Goal: Information Seeking & Learning: Check status

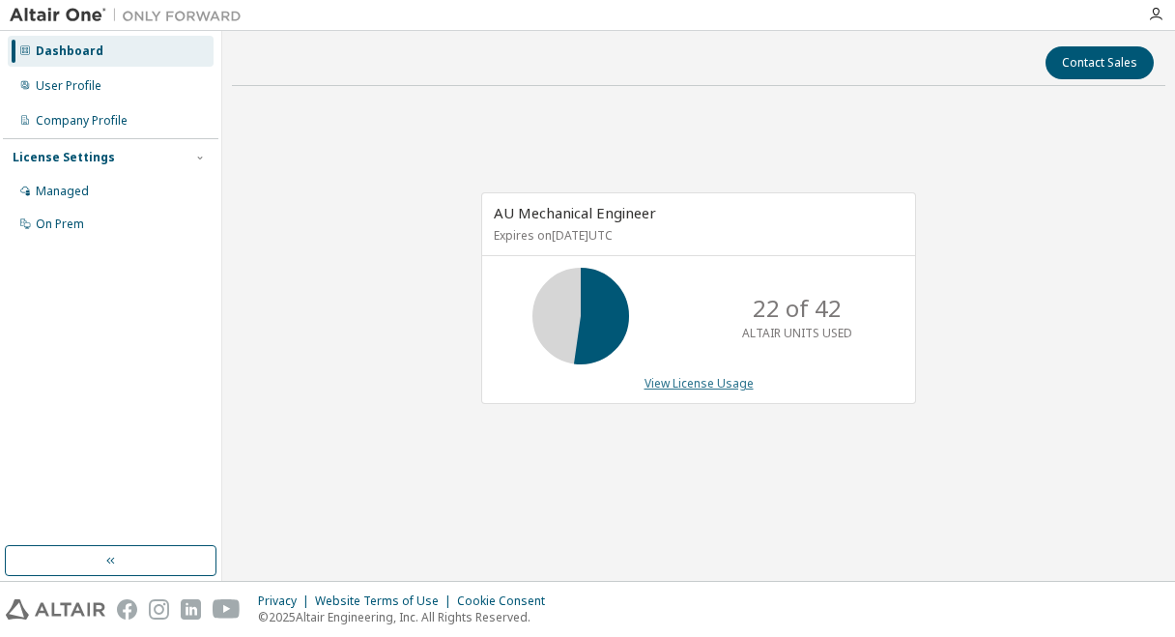
click at [699, 383] on link "View License Usage" at bounding box center [698, 383] width 109 height 16
click at [661, 385] on link "View License Usage" at bounding box center [698, 383] width 109 height 16
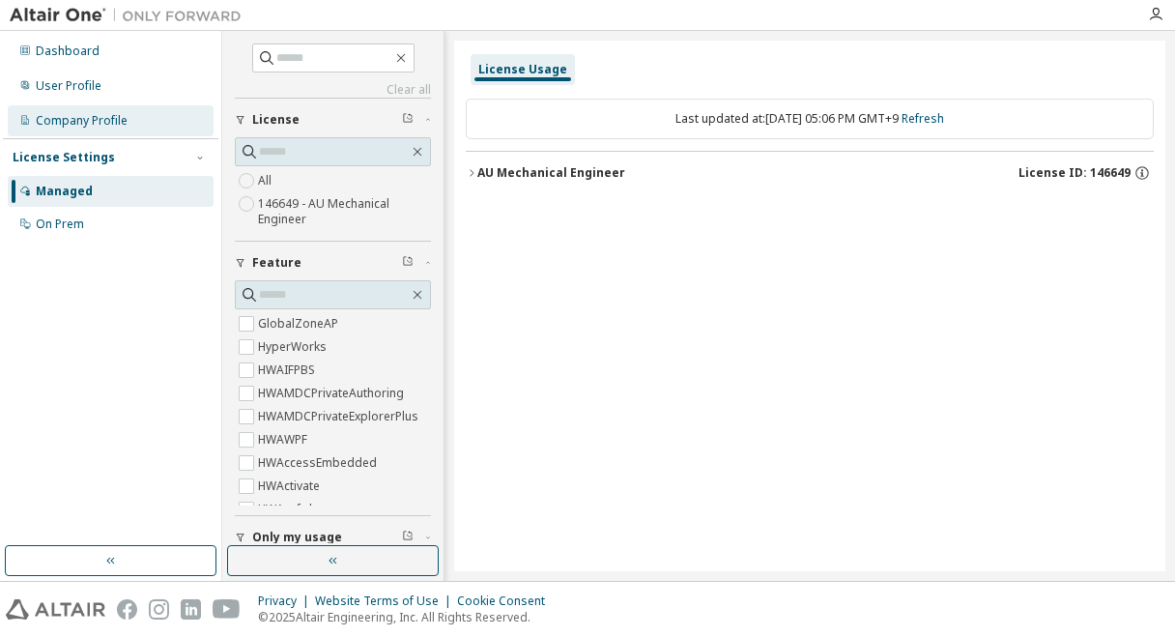
click at [144, 111] on div "Company Profile" at bounding box center [111, 120] width 206 height 31
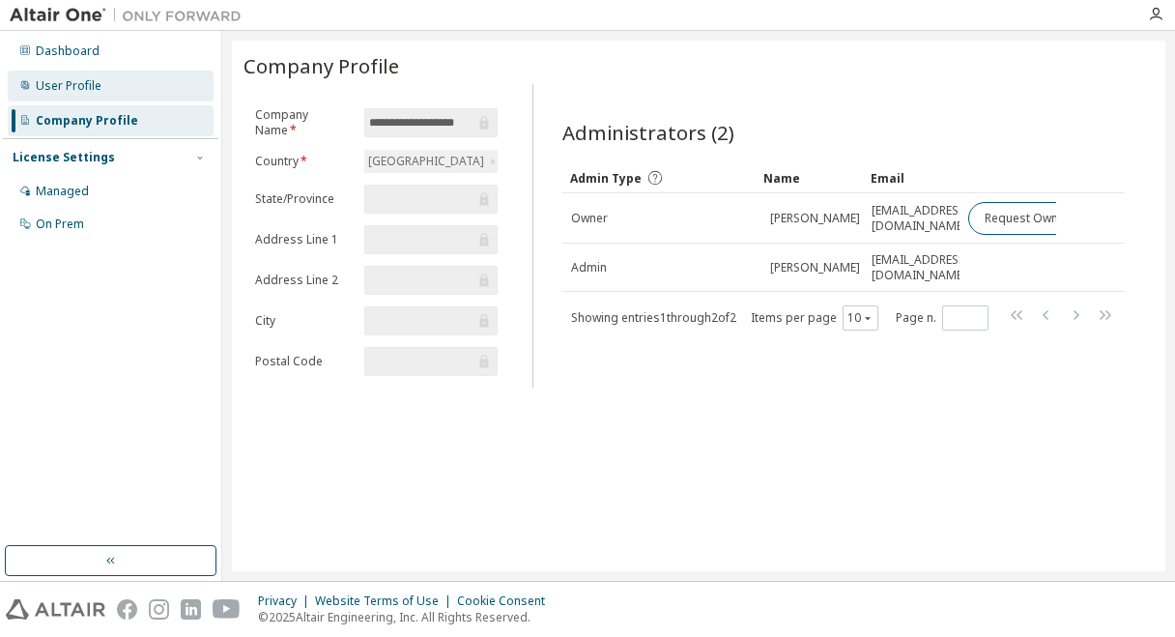
click at [145, 91] on div "User Profile" at bounding box center [111, 86] width 206 height 31
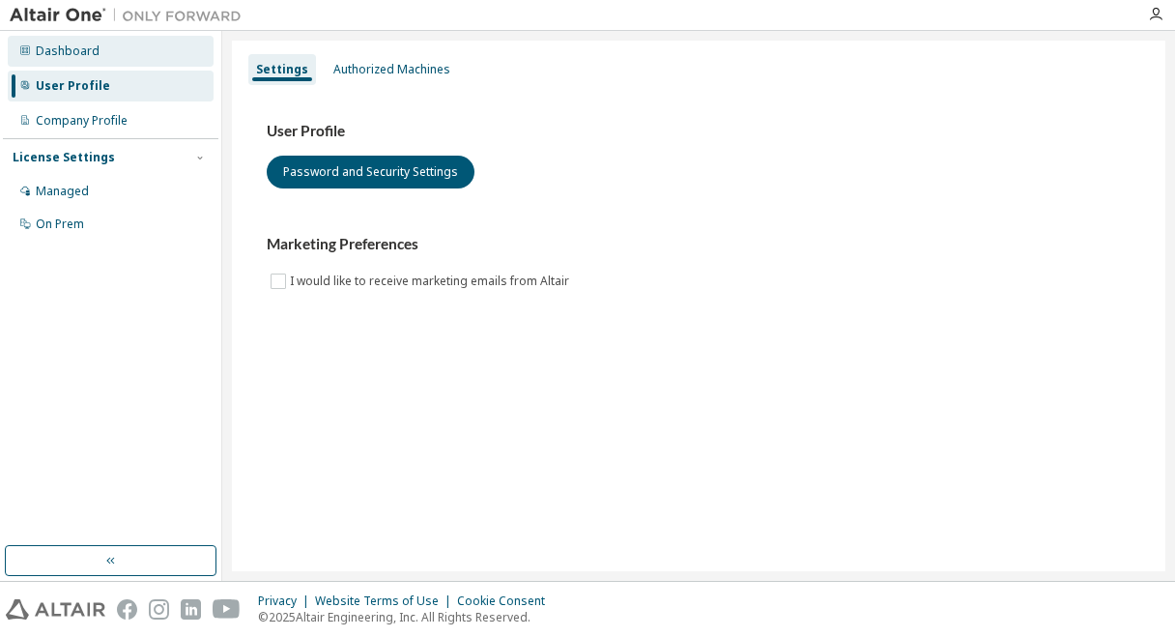
click at [136, 58] on div "Dashboard" at bounding box center [111, 51] width 206 height 31
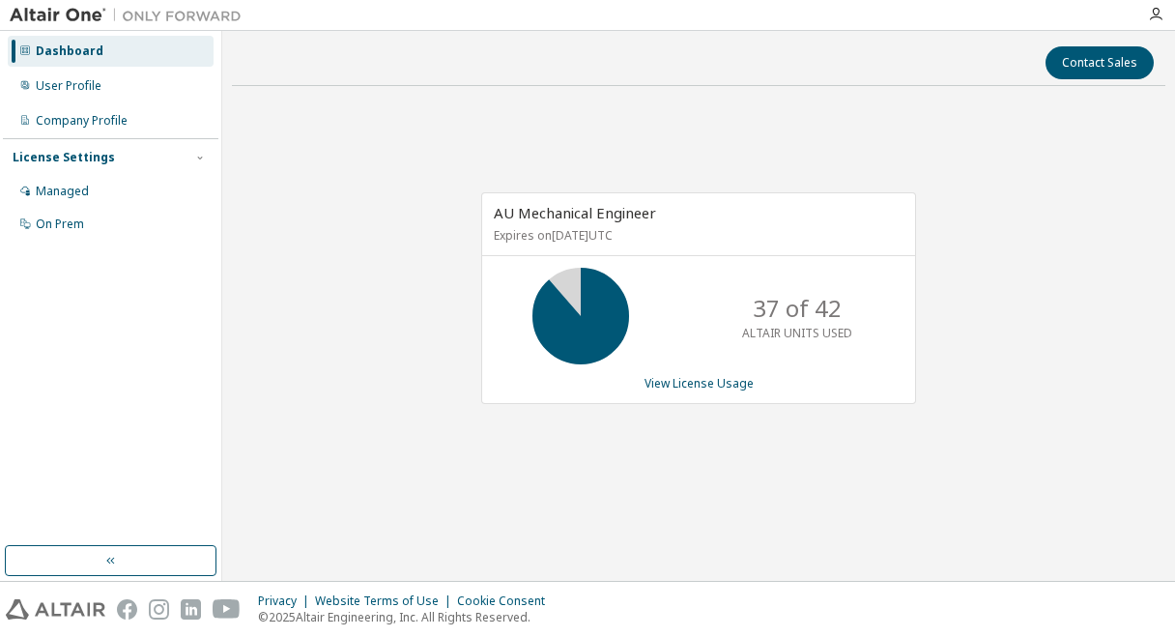
click at [1147, 12] on div at bounding box center [1155, 14] width 39 height 15
click at [1152, 18] on icon "button" at bounding box center [1155, 14] width 15 height 15
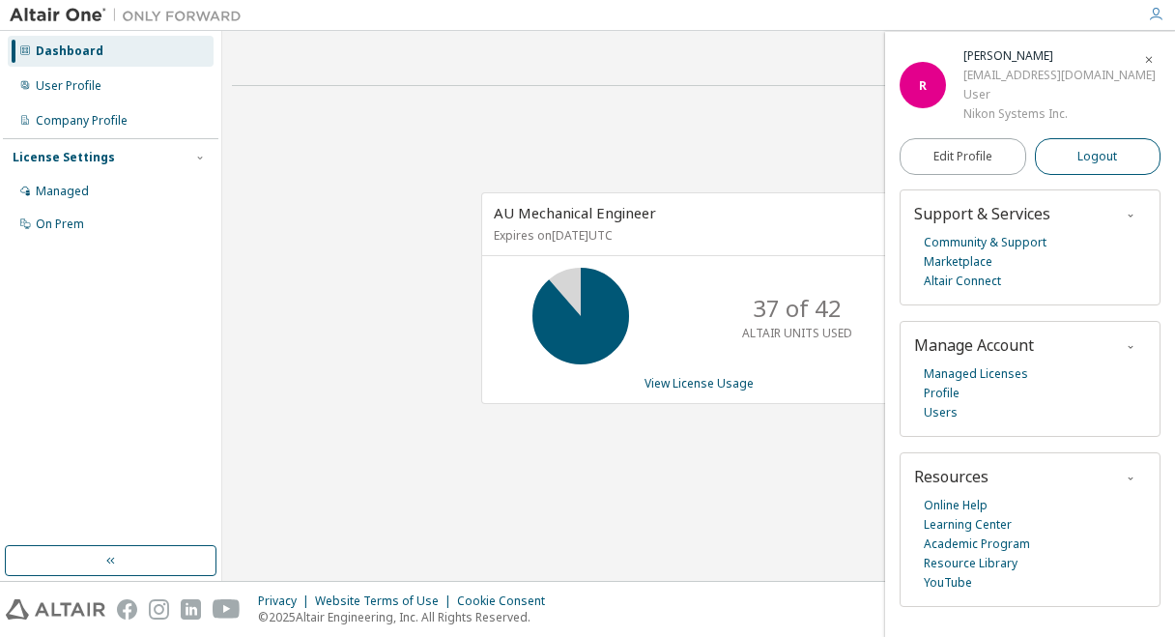
click at [1093, 156] on span "Logout" at bounding box center [1097, 156] width 40 height 19
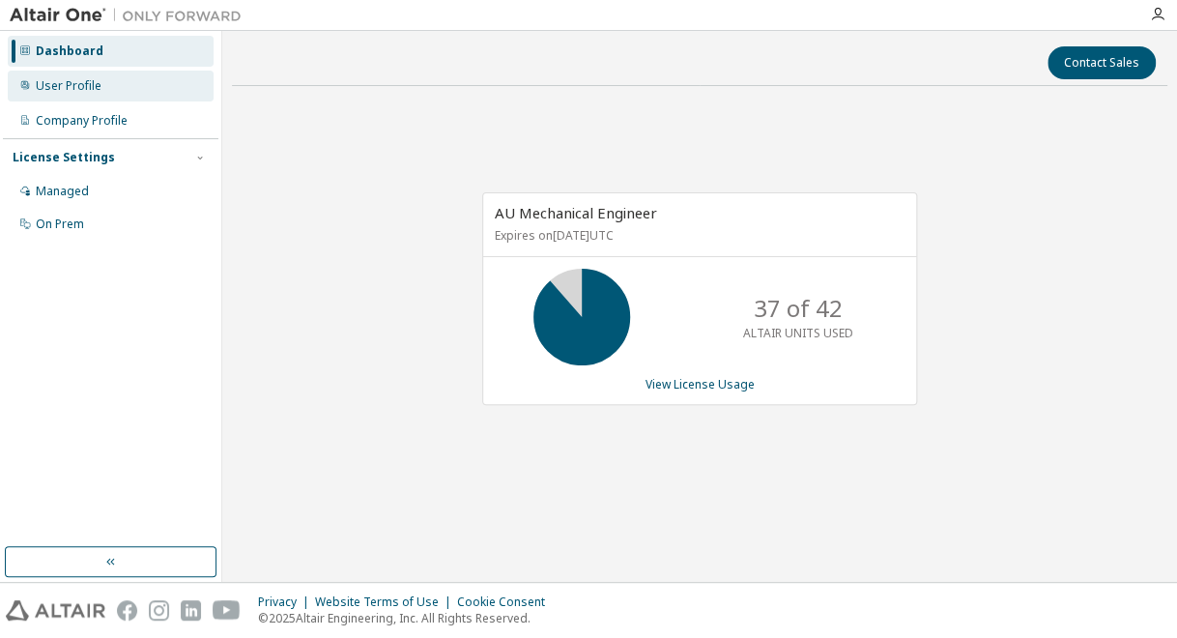
click at [77, 90] on div "User Profile" at bounding box center [69, 85] width 66 height 15
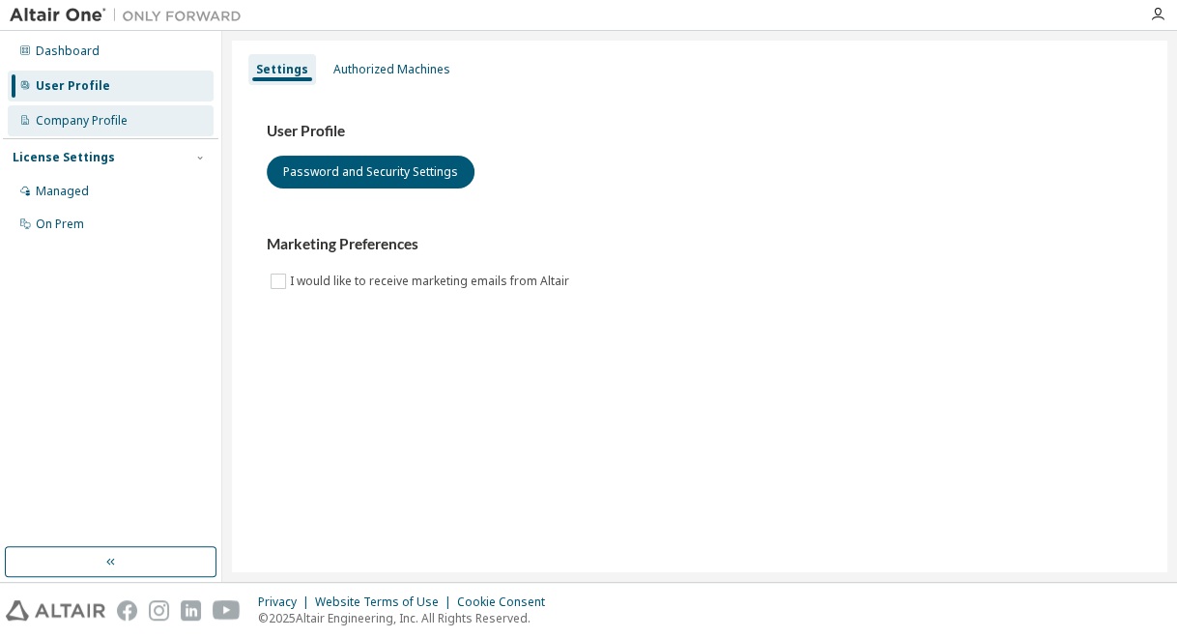
click at [97, 118] on div "Company Profile" at bounding box center [82, 120] width 92 height 15
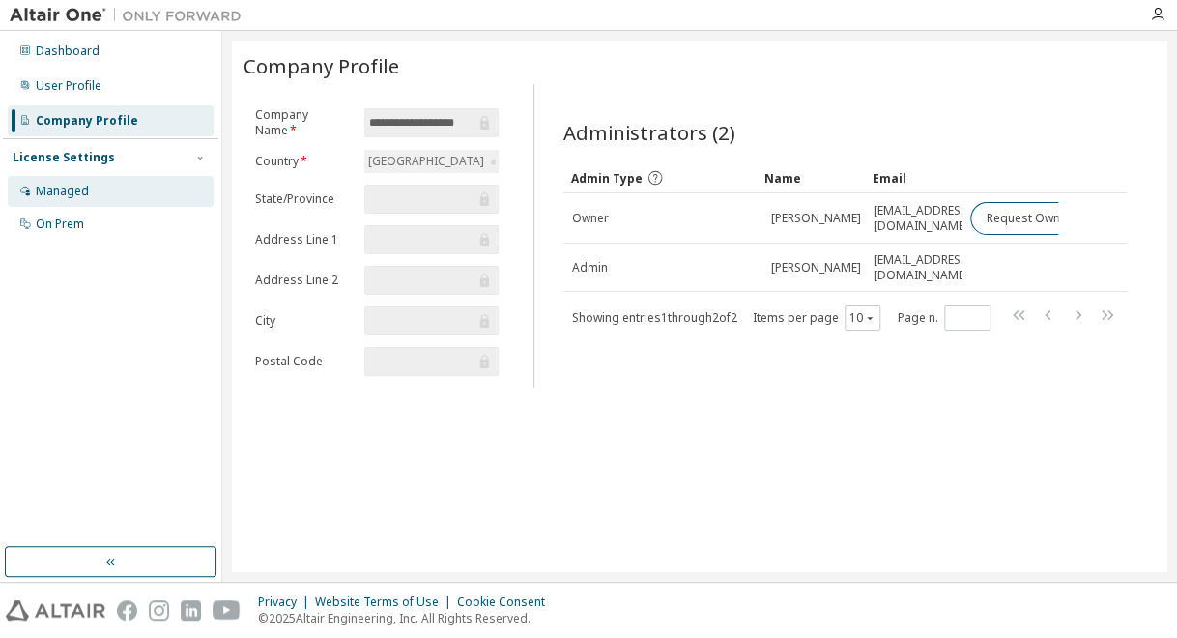
click at [114, 193] on div "Managed" at bounding box center [111, 191] width 206 height 31
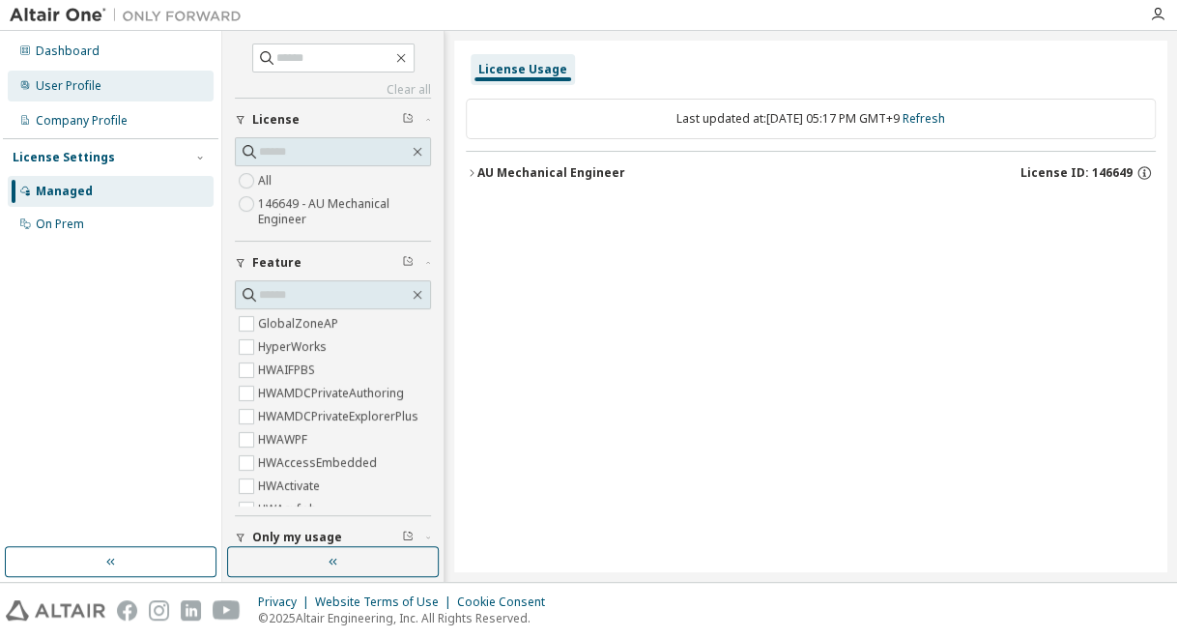
click at [140, 82] on div "User Profile" at bounding box center [111, 86] width 206 height 31
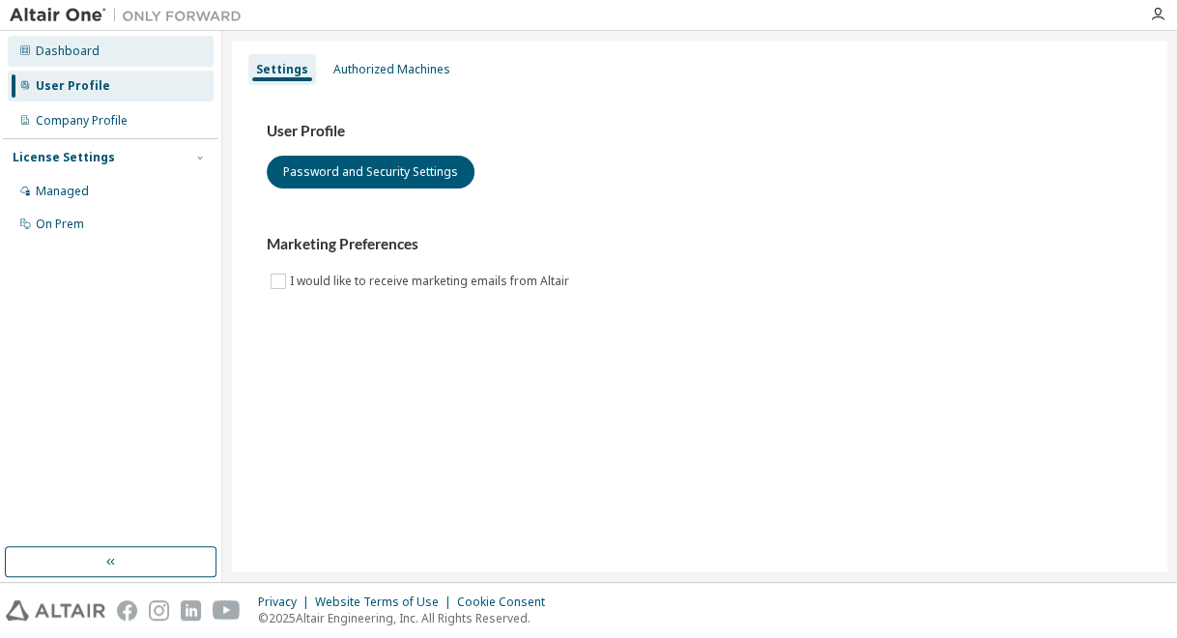
click at [132, 57] on div "Dashboard" at bounding box center [111, 51] width 206 height 31
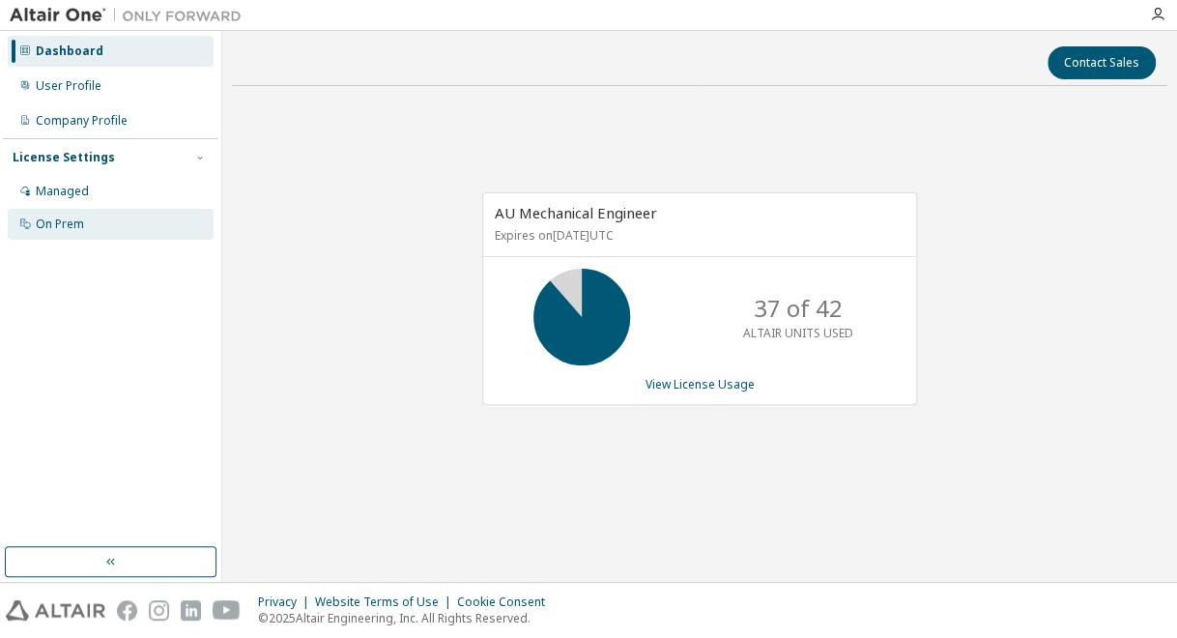
click at [87, 221] on div "On Prem" at bounding box center [111, 224] width 206 height 31
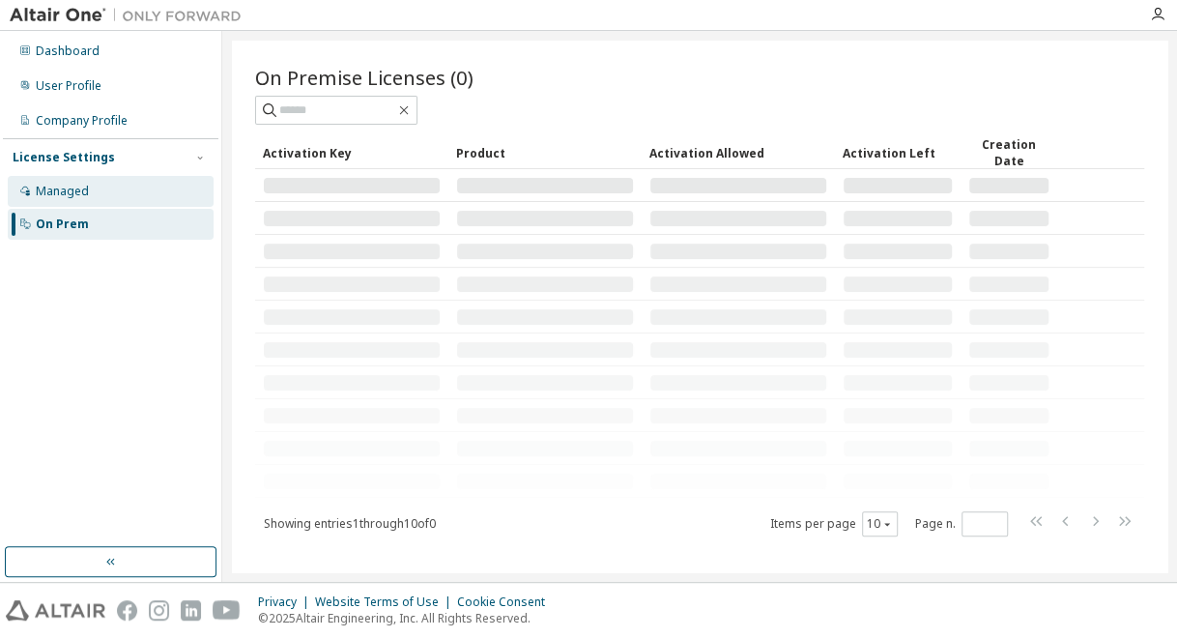
click at [66, 200] on div "Managed" at bounding box center [111, 191] width 206 height 31
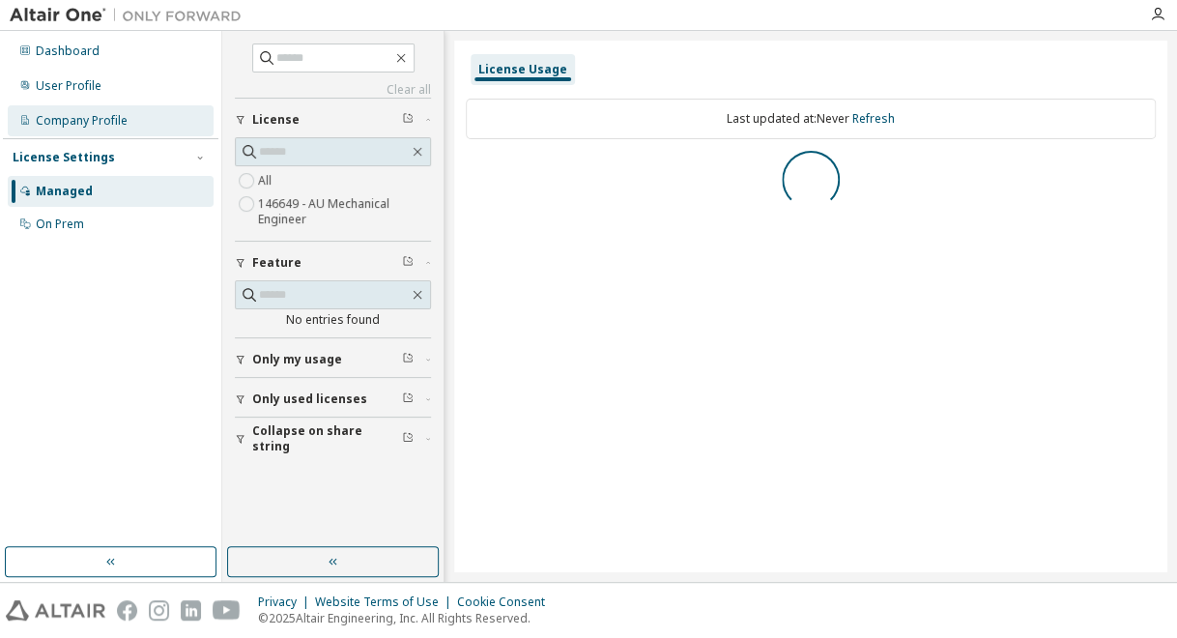
click at [96, 113] on div "Company Profile" at bounding box center [82, 120] width 92 height 15
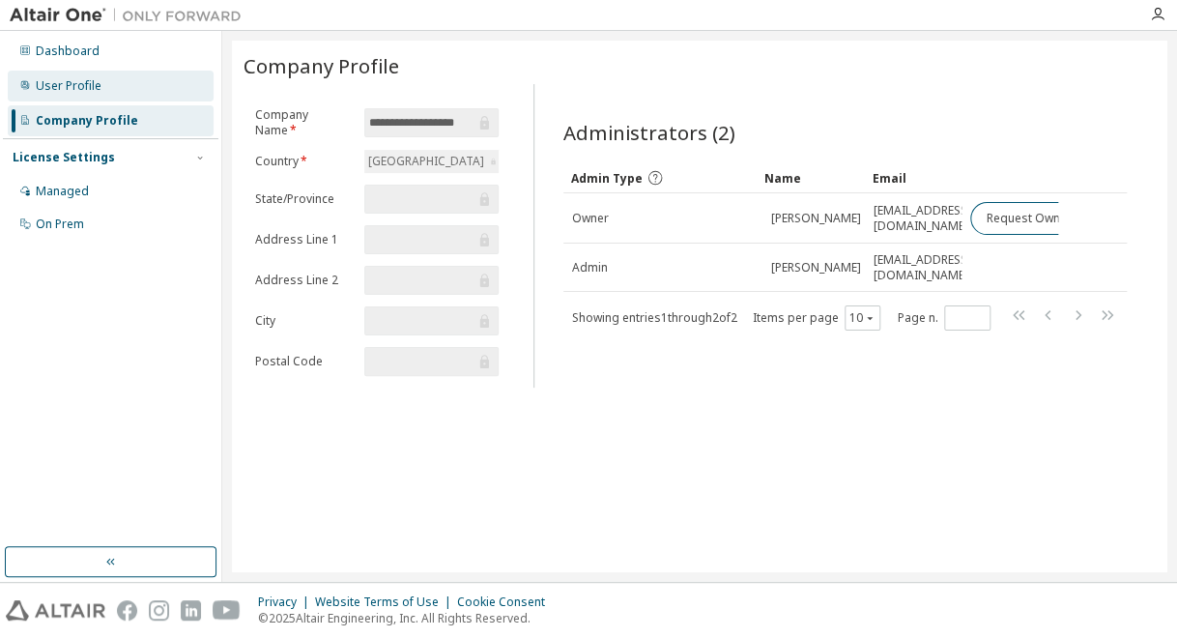
click at [99, 84] on div "User Profile" at bounding box center [111, 86] width 206 height 31
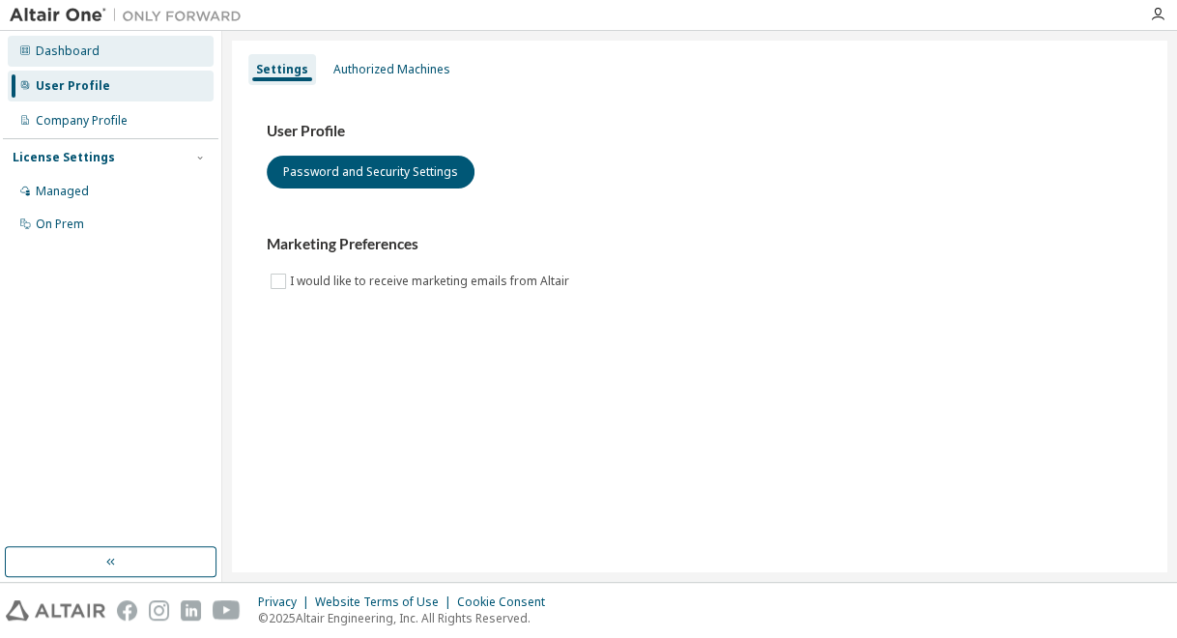
click at [166, 37] on div "Dashboard" at bounding box center [111, 51] width 206 height 31
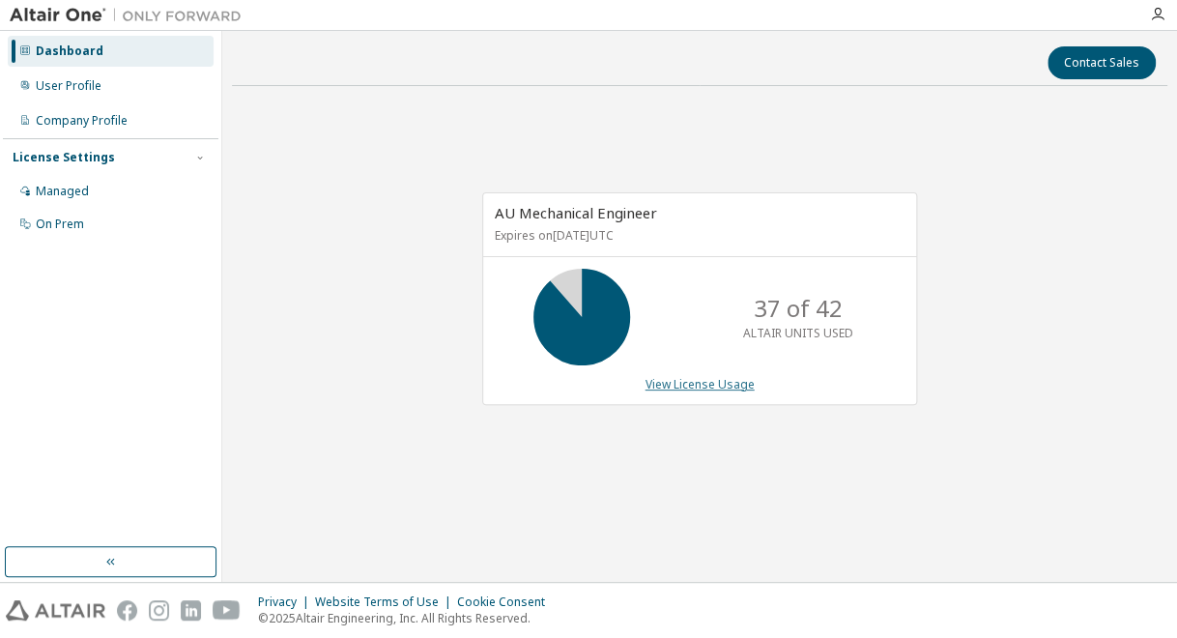
click at [674, 387] on link "View License Usage" at bounding box center [699, 384] width 109 height 16
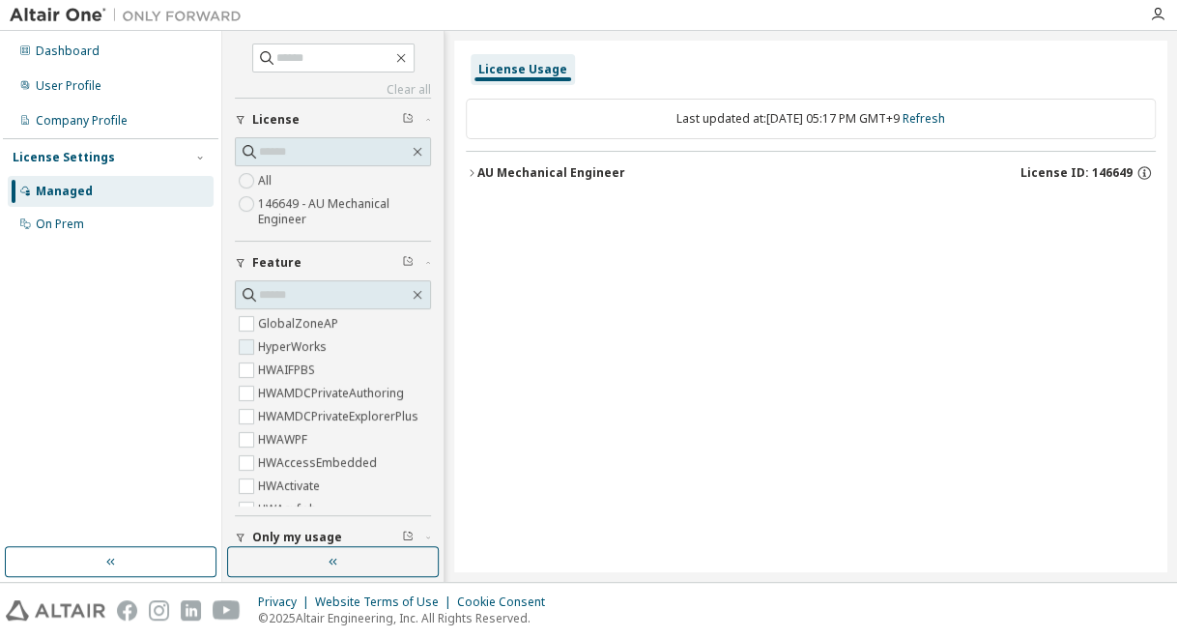
click at [317, 348] on label "HyperWorks" at bounding box center [294, 346] width 72 height 23
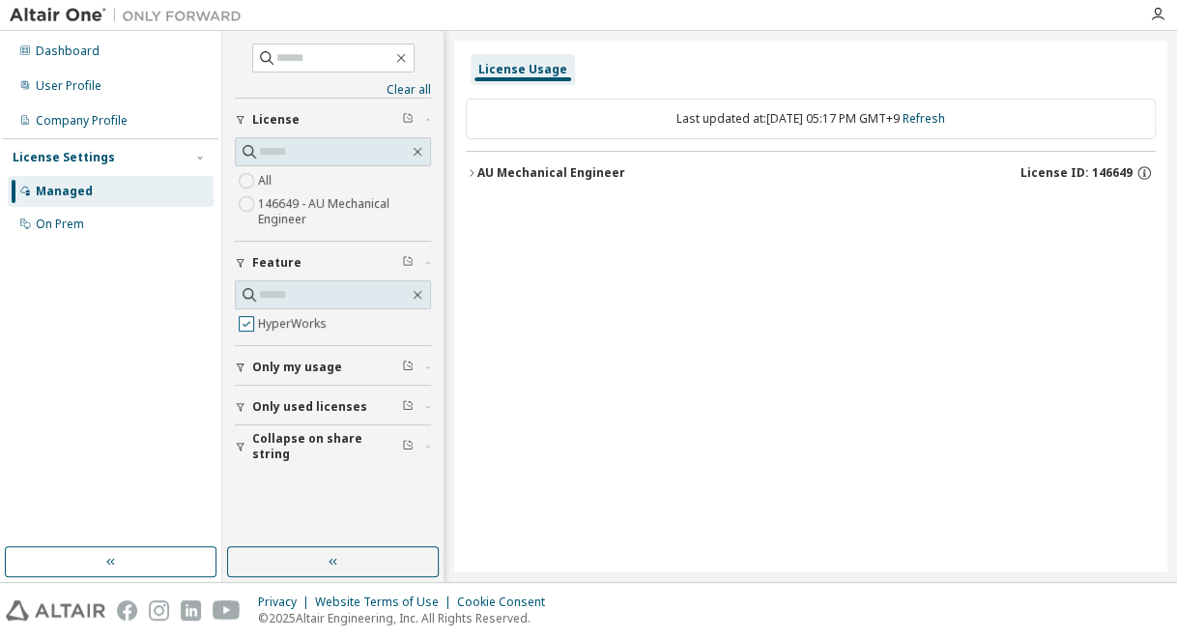
click at [313, 326] on label "HyperWorks" at bounding box center [294, 323] width 72 height 23
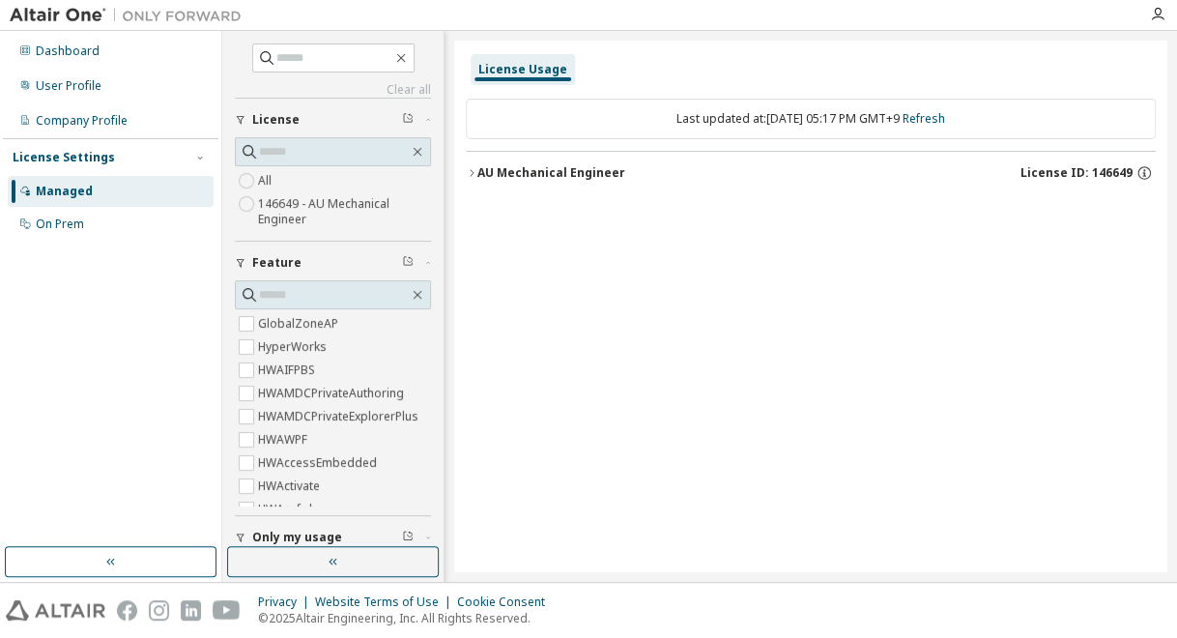
click at [471, 164] on button "AU Mechanical Engineer License ID: 146649" at bounding box center [811, 173] width 690 height 43
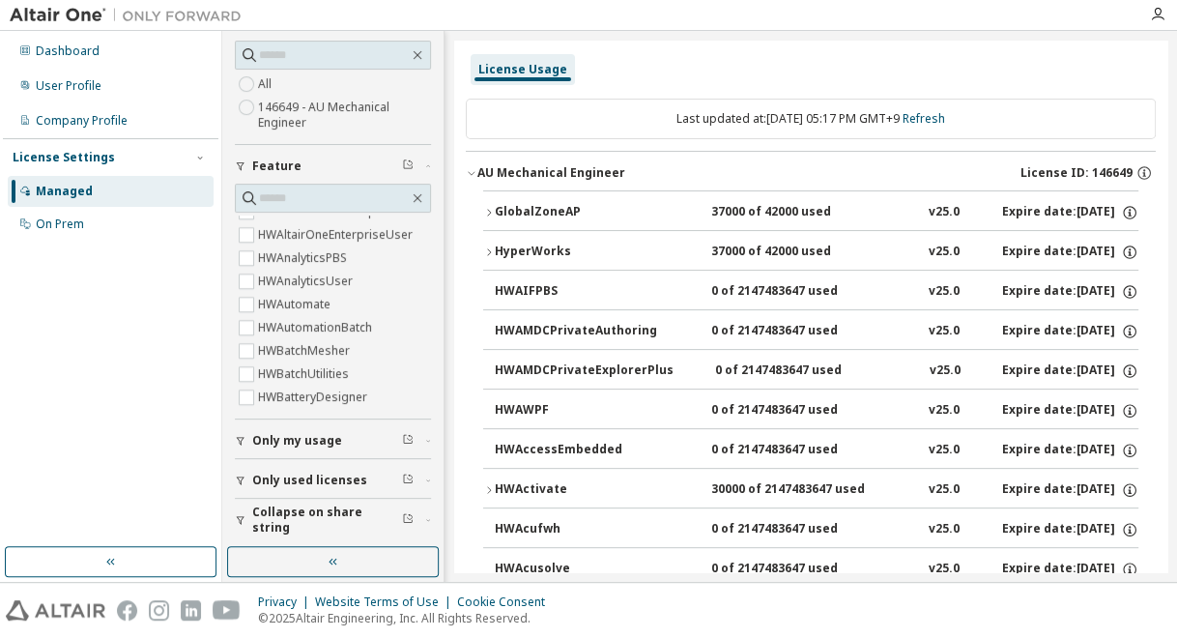
scroll to position [773, 0]
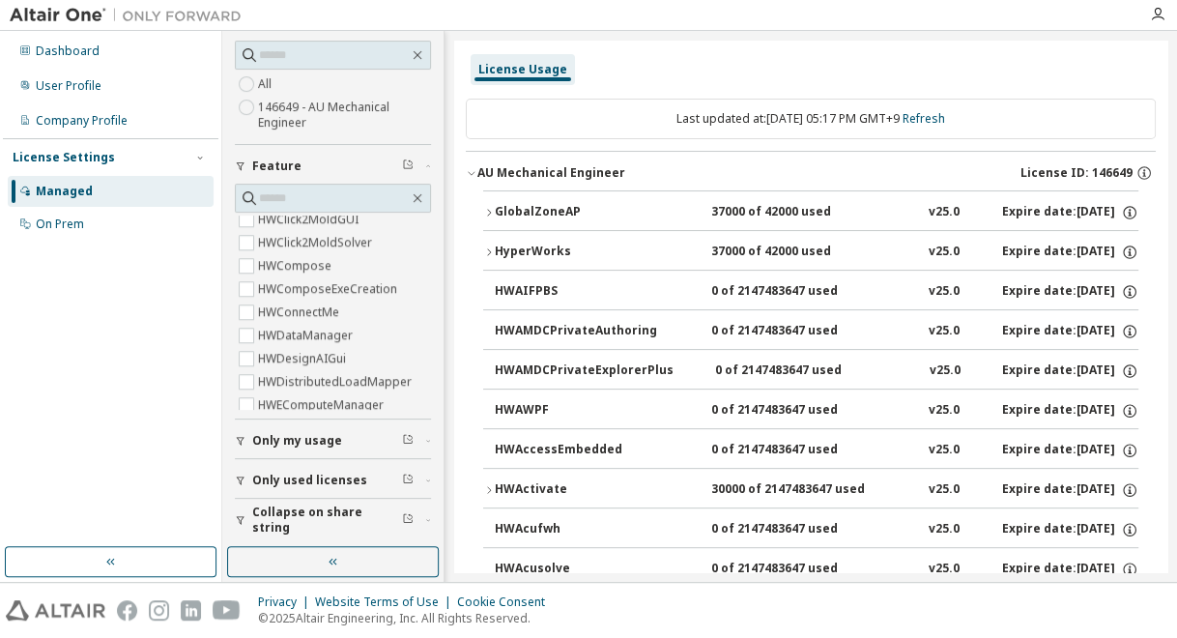
click at [321, 439] on span "Only my usage" at bounding box center [297, 440] width 90 height 15
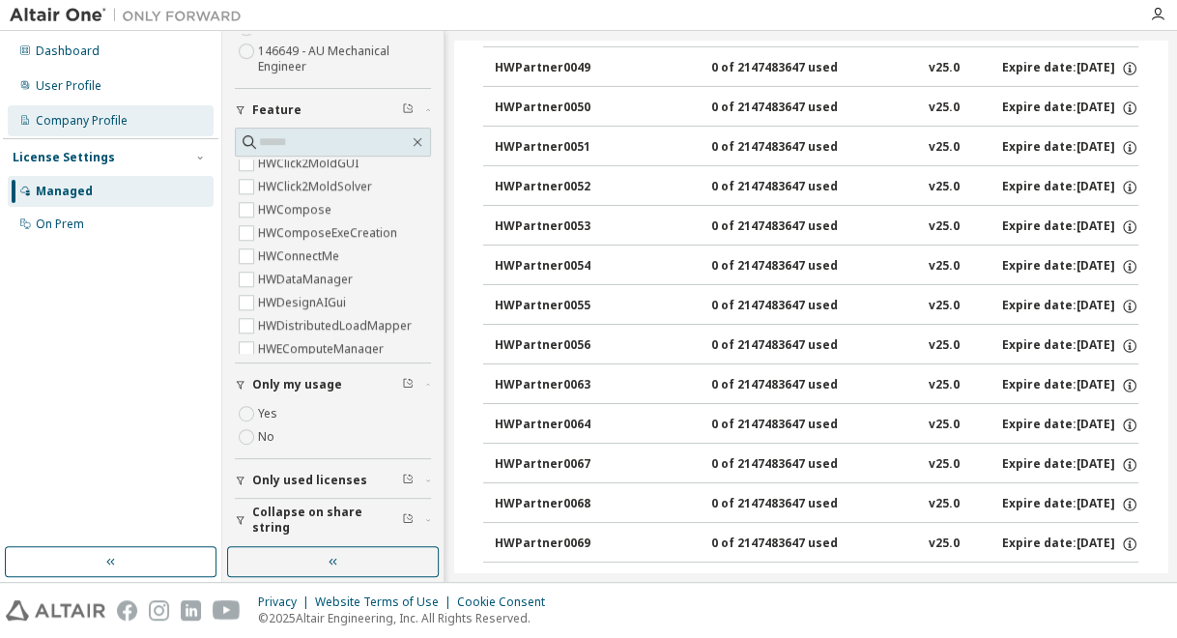
scroll to position [8693, 0]
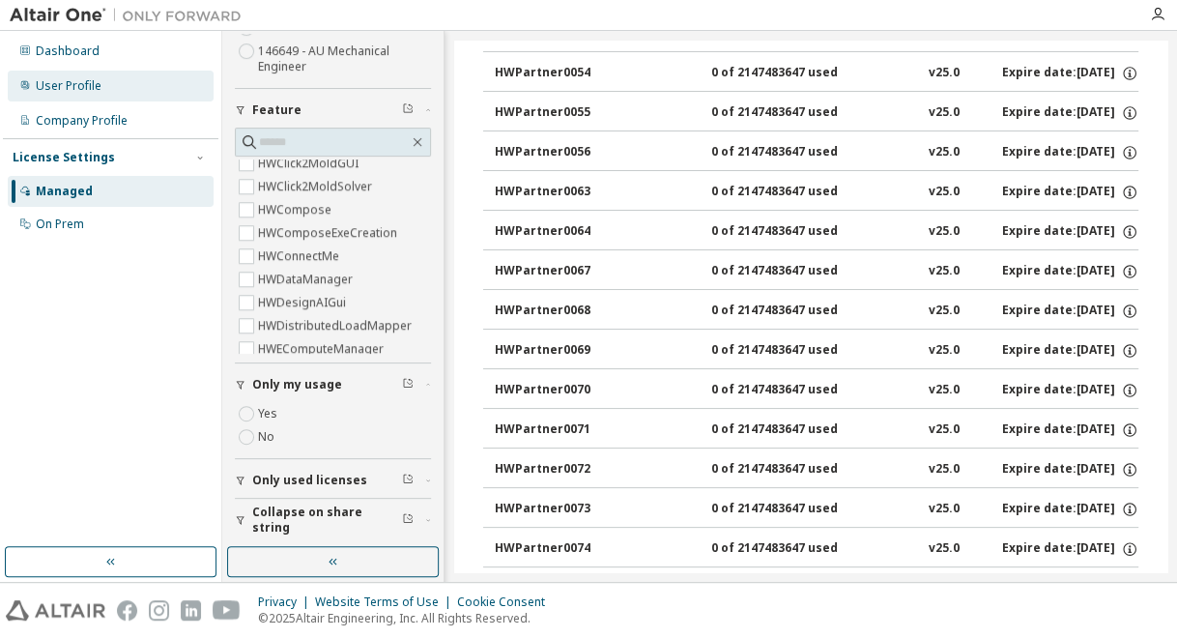
click at [74, 90] on div "User Profile" at bounding box center [69, 85] width 66 height 15
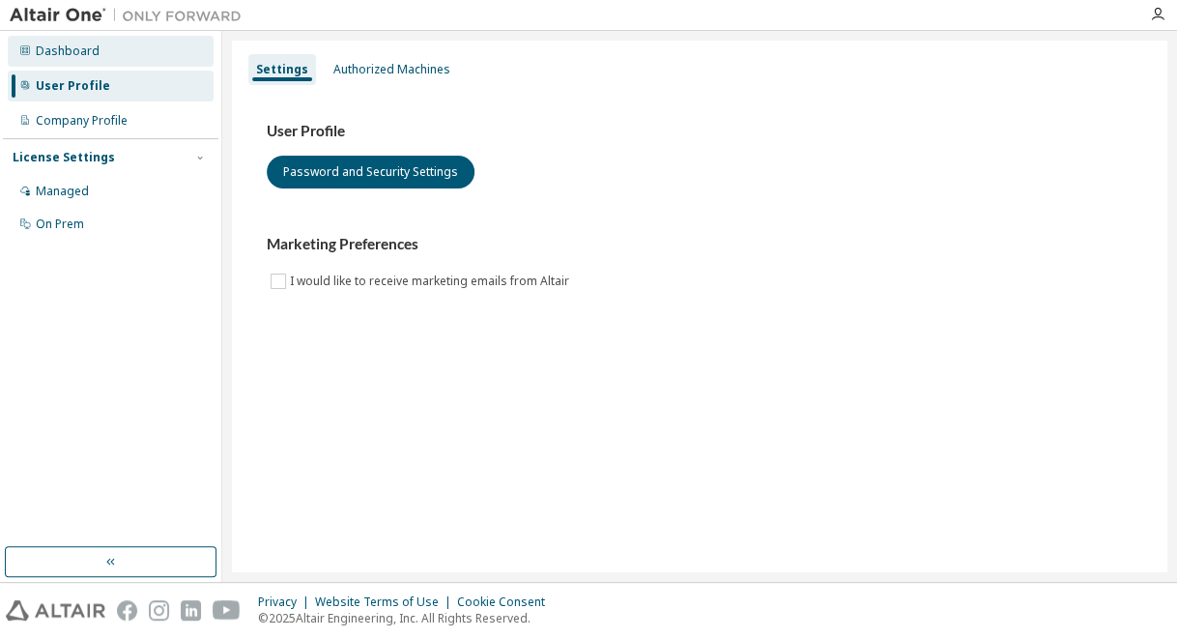
click at [115, 58] on div "Dashboard" at bounding box center [111, 51] width 206 height 31
